Goal: Information Seeking & Learning: Learn about a topic

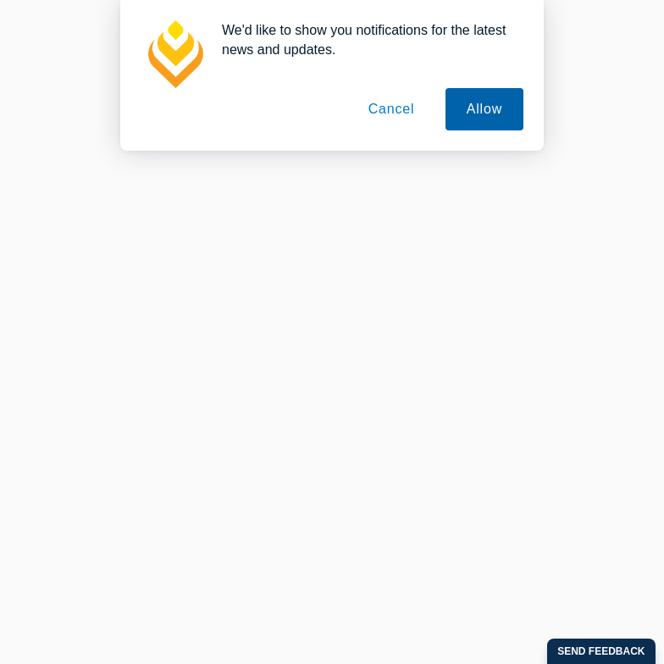
click at [510, 105] on button "Allow" at bounding box center [484, 109] width 78 height 42
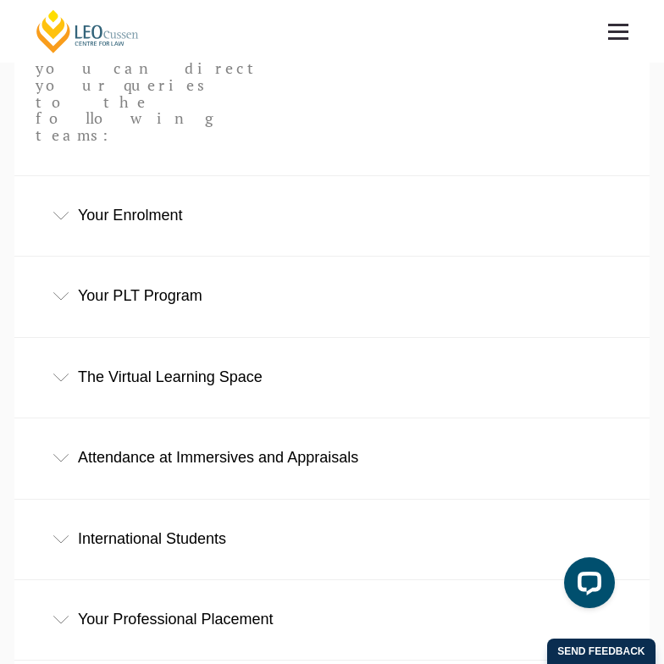
scroll to position [780, 0]
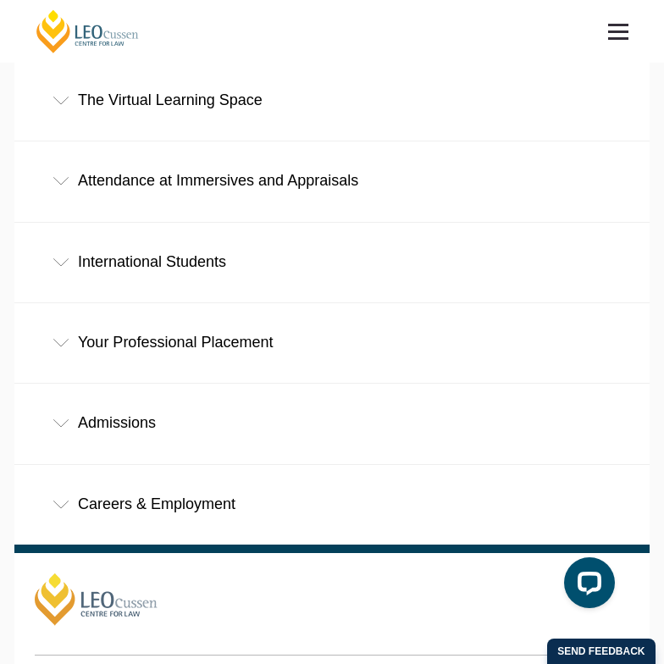
click at [60, 339] on icon at bounding box center [61, 343] width 17 height 8
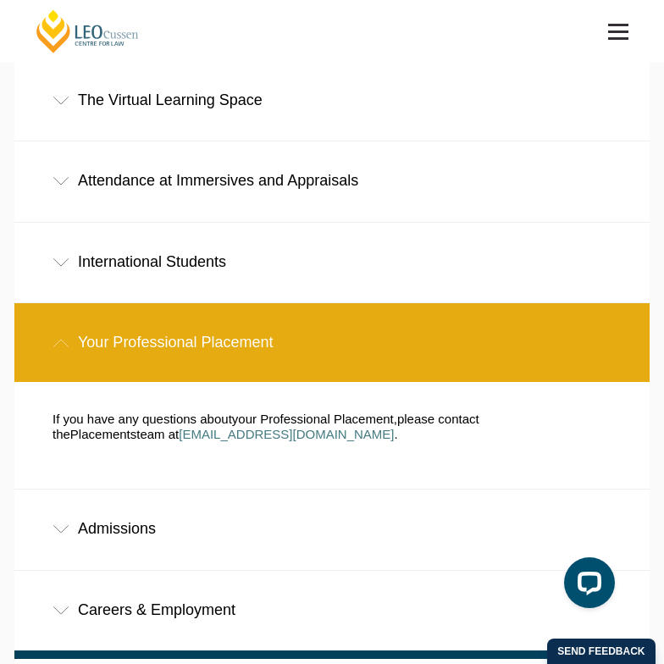
click at [64, 223] on div "International Students" at bounding box center [331, 262] width 635 height 79
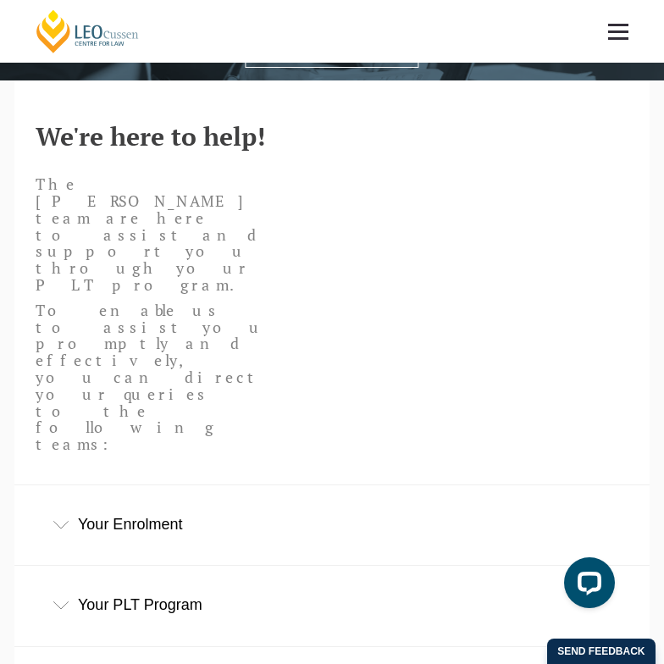
scroll to position [0, 0]
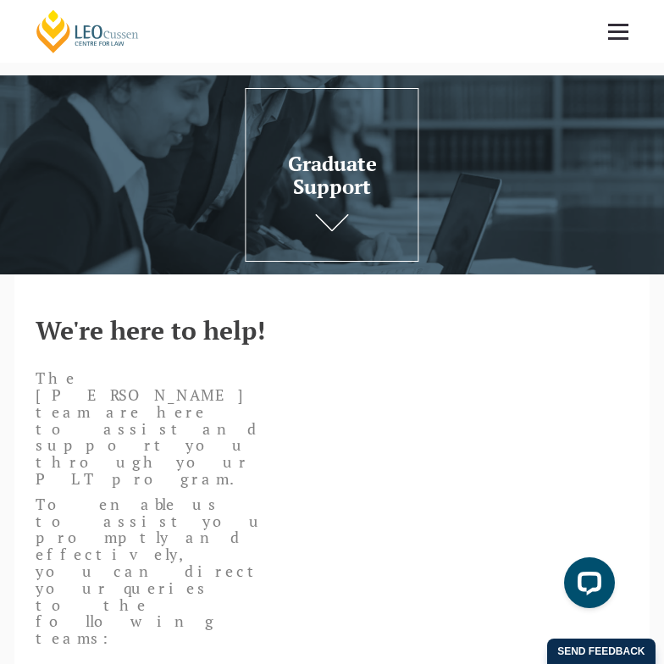
click at [614, 41] on link at bounding box center [618, 31] width 63 height 63
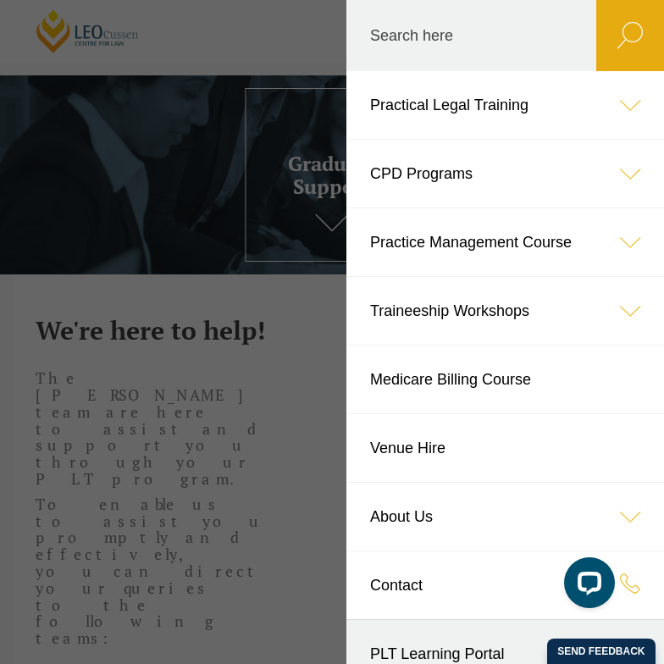
click at [605, 315] on icon at bounding box center [630, 311] width 68 height 68
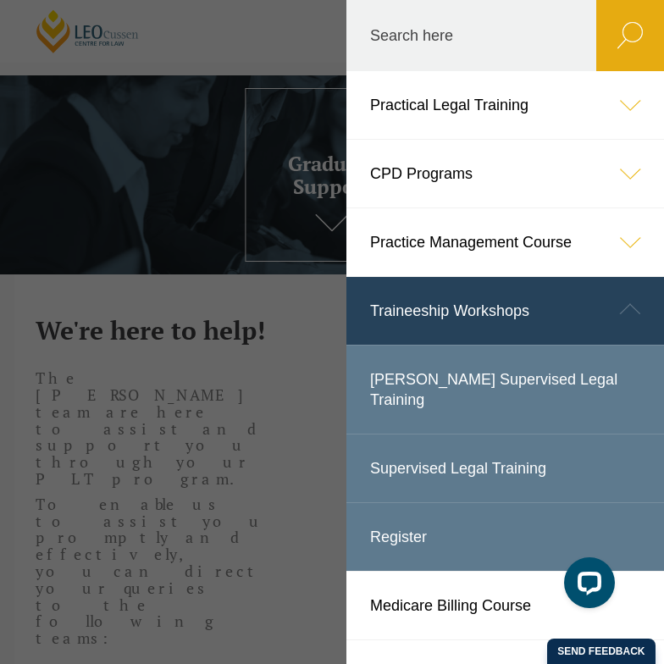
click at [605, 315] on icon at bounding box center [630, 309] width 68 height 68
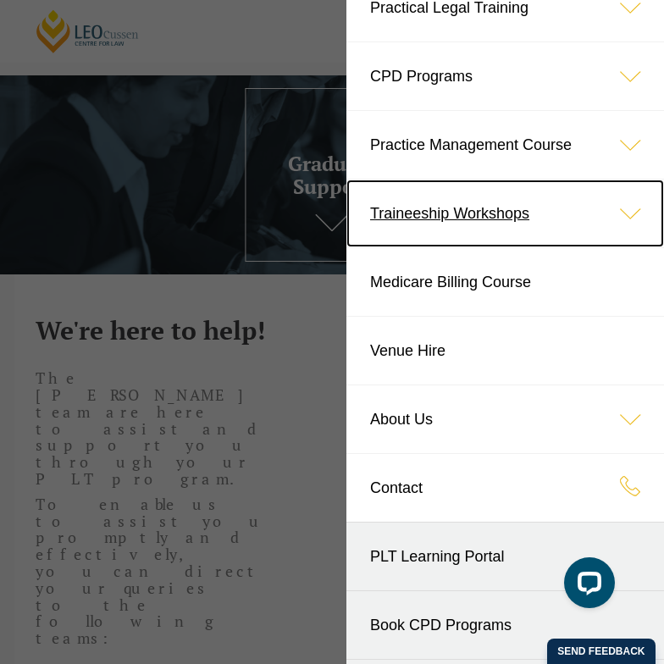
scroll to position [162, 0]
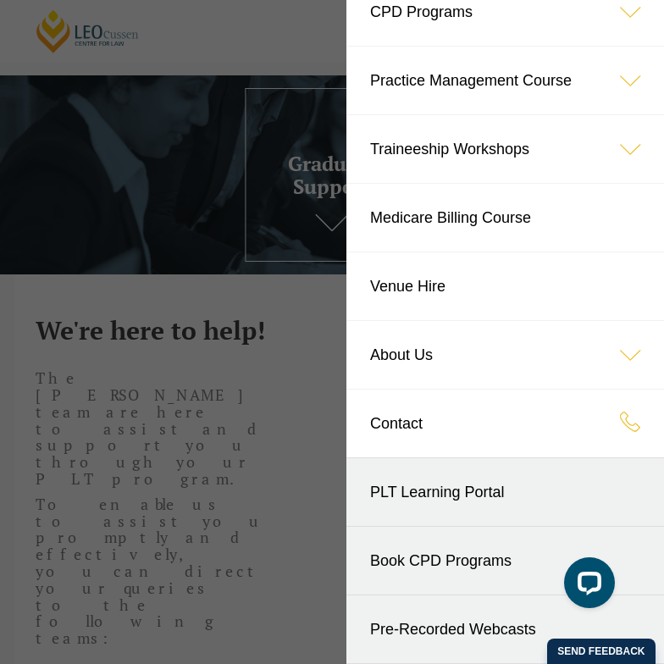
click at [263, 63] on header "Leo Cussen Centre for Law Search here Practical Legal Training Our Practical Le…" at bounding box center [332, 31] width 664 height 63
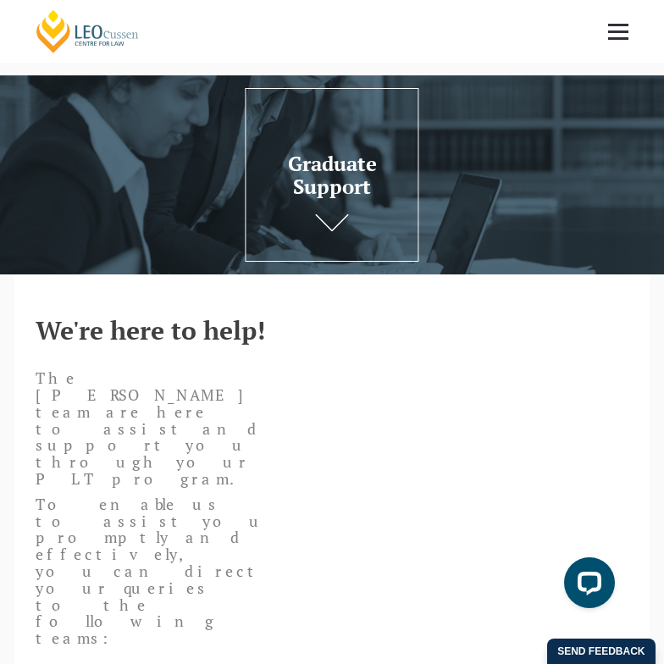
click at [101, 45] on link "[PERSON_NAME] Centre for Law" at bounding box center [88, 31] width 108 height 46
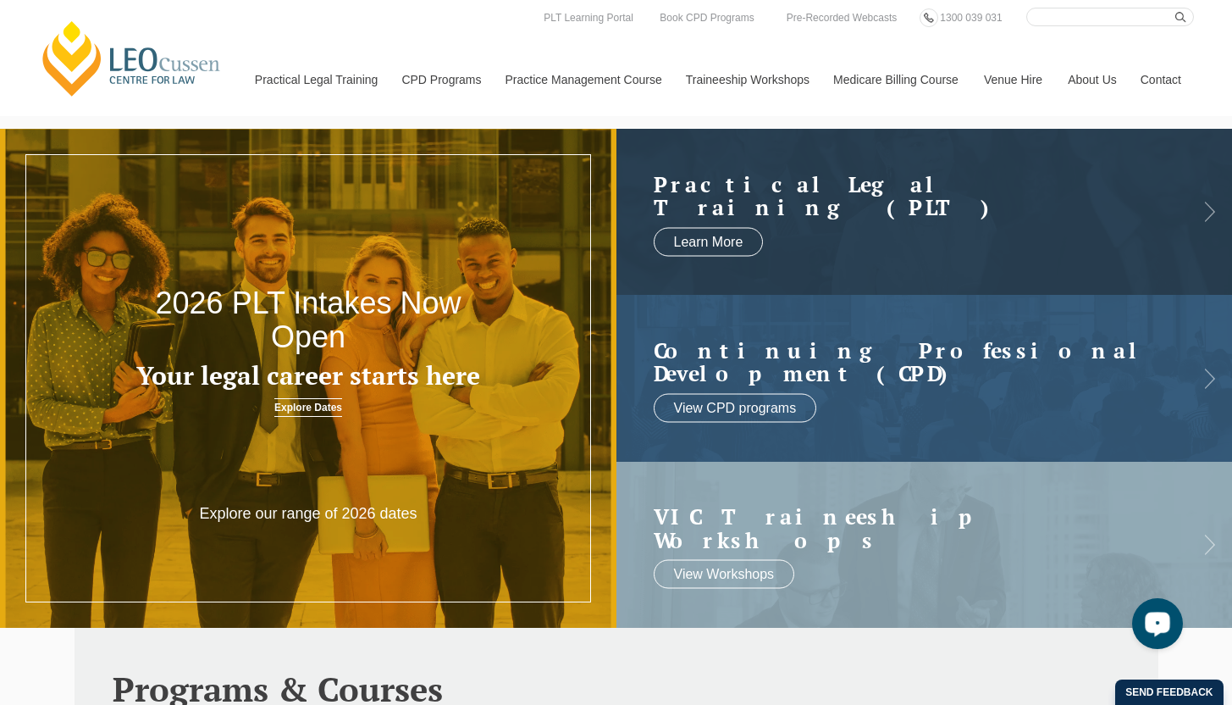
click at [663, 623] on icon "Open LiveChat chat widget" at bounding box center [1158, 622] width 16 height 11
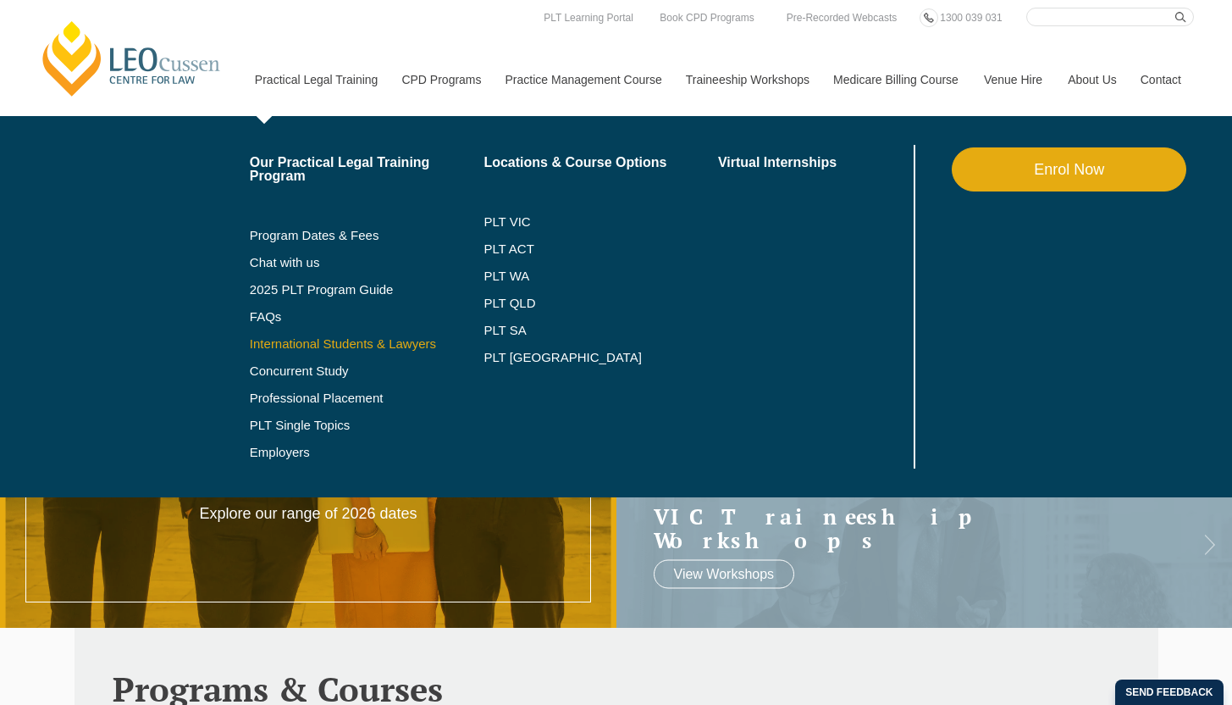
click at [260, 338] on link "International Students & Lawyers" at bounding box center [367, 344] width 235 height 14
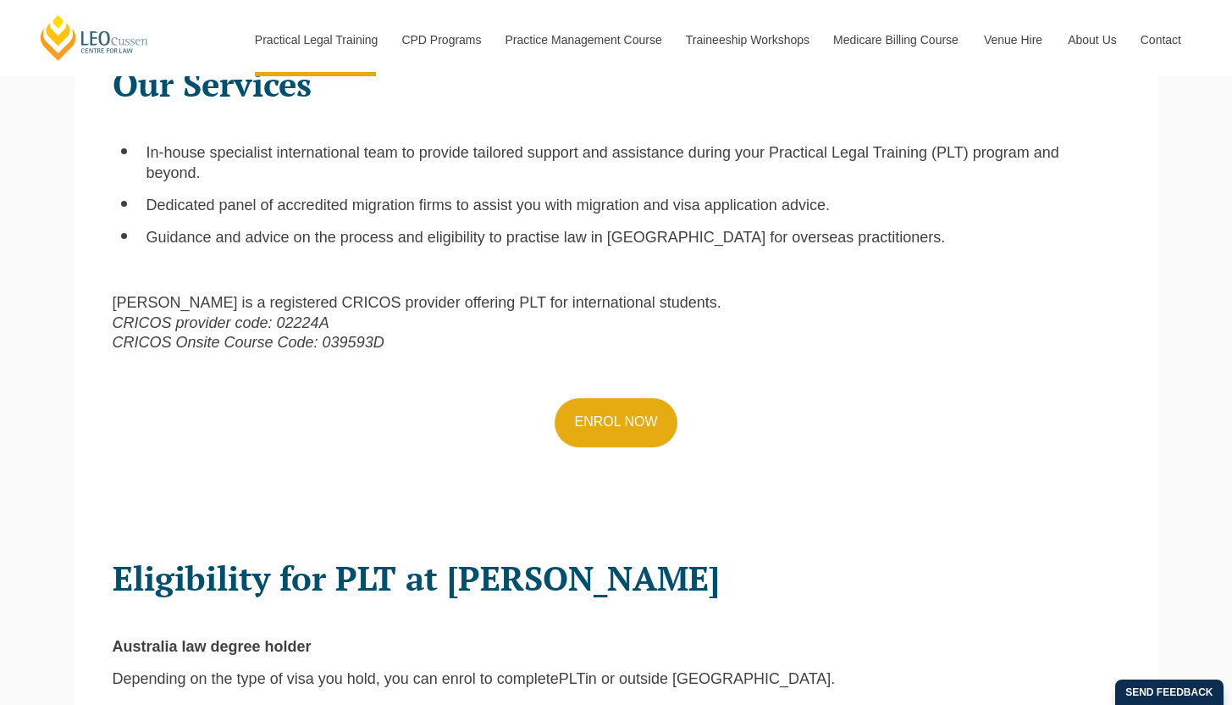
scroll to position [754, 0]
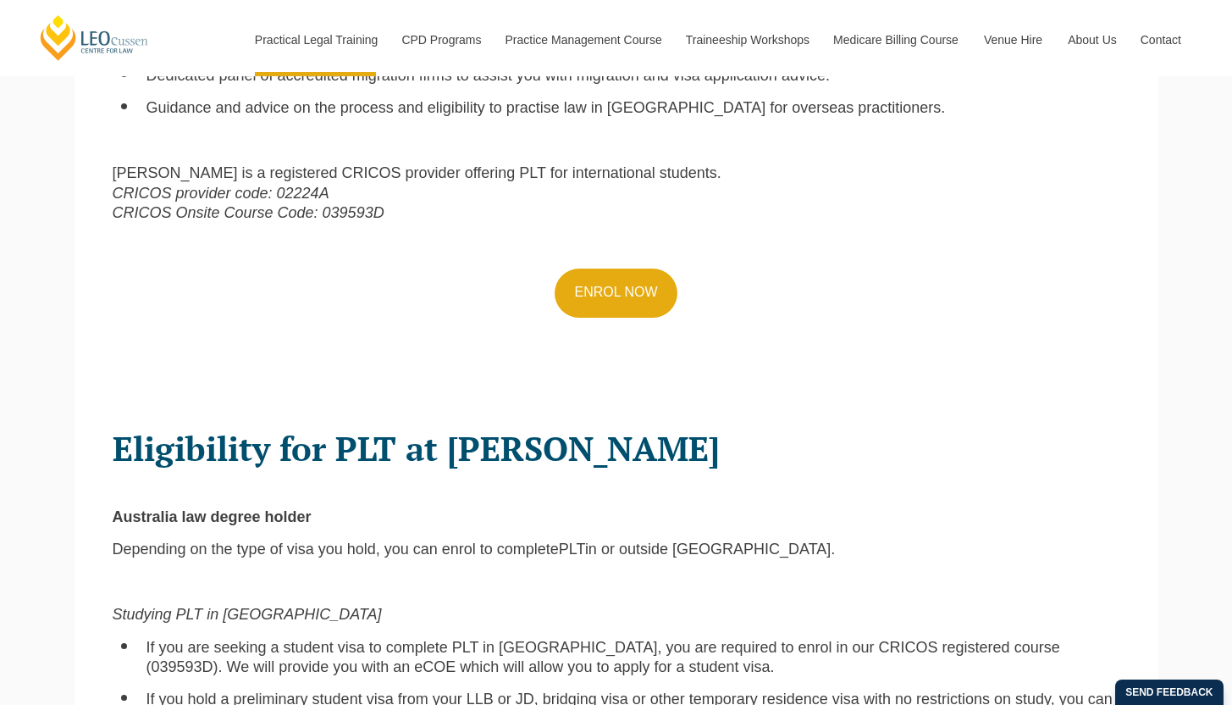
click at [403, 330] on p at bounding box center [617, 339] width 1008 height 19
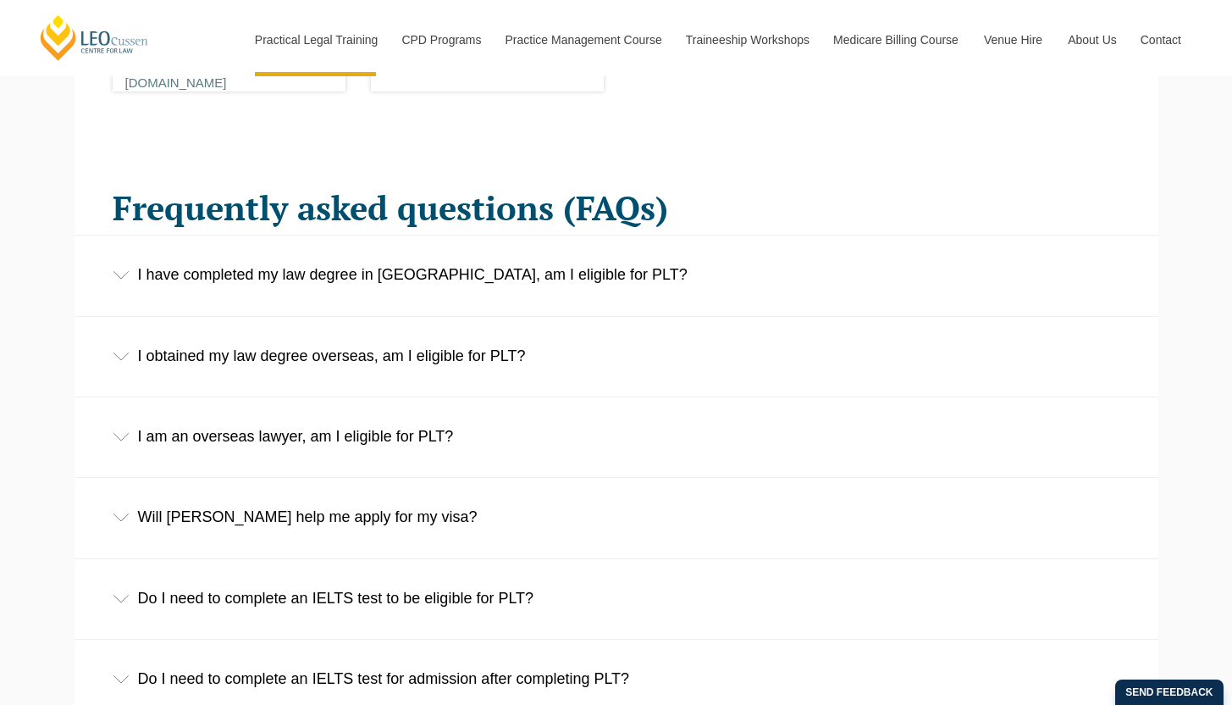
scroll to position [2877, 0]
